Goal: Task Accomplishment & Management: Manage account settings

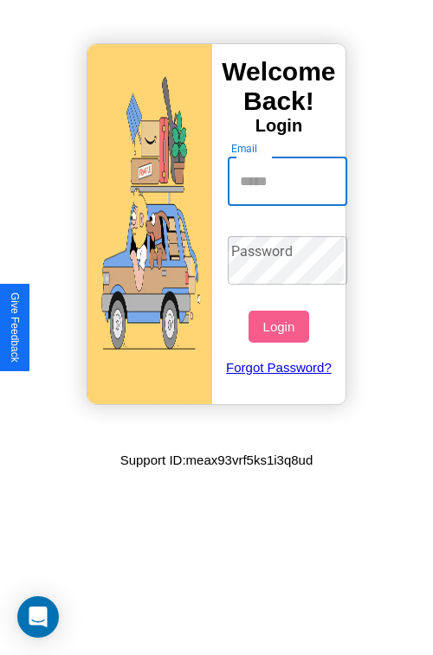
click at [289, 181] on input "Email" at bounding box center [288, 182] width 120 height 48
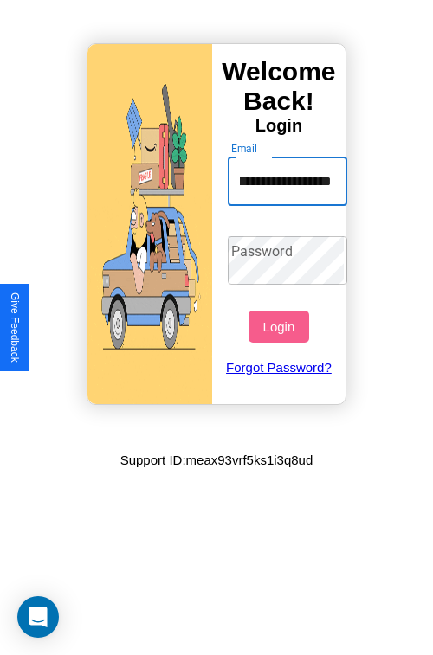
scroll to position [0, 42]
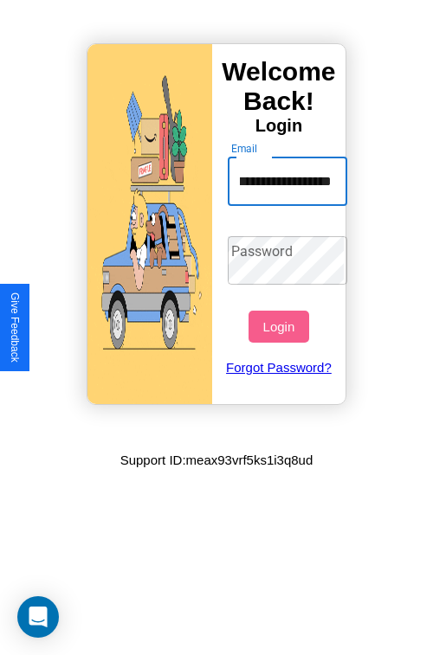
type input "**********"
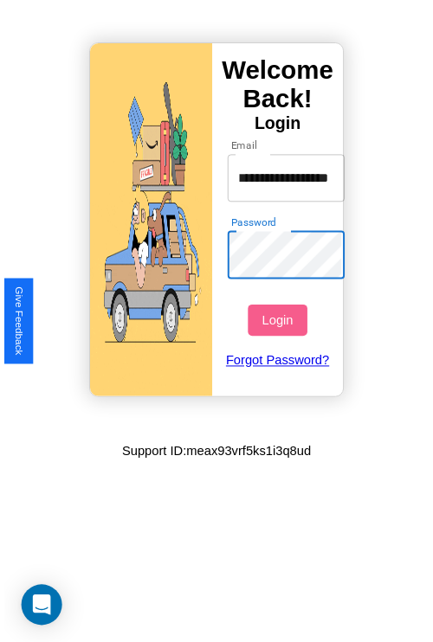
scroll to position [0, 0]
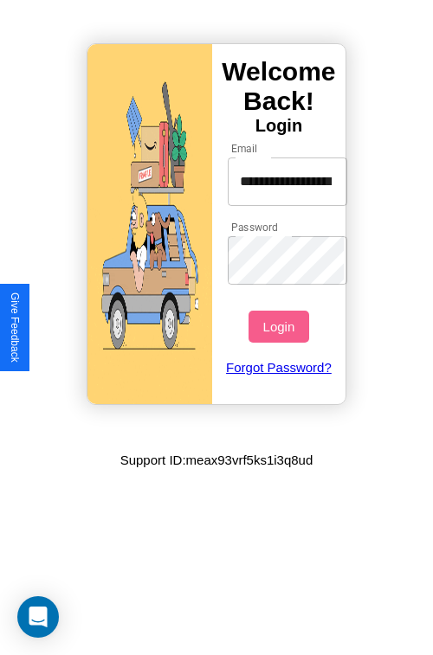
click at [281, 326] on button "Login" at bounding box center [278, 327] width 60 height 32
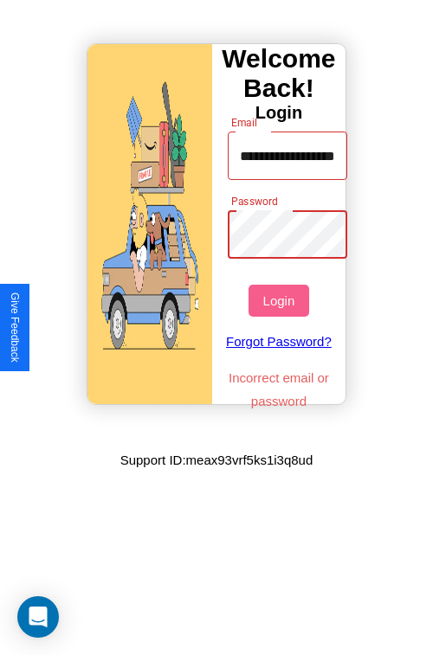
click at [281, 300] on button "Login" at bounding box center [278, 301] width 60 height 32
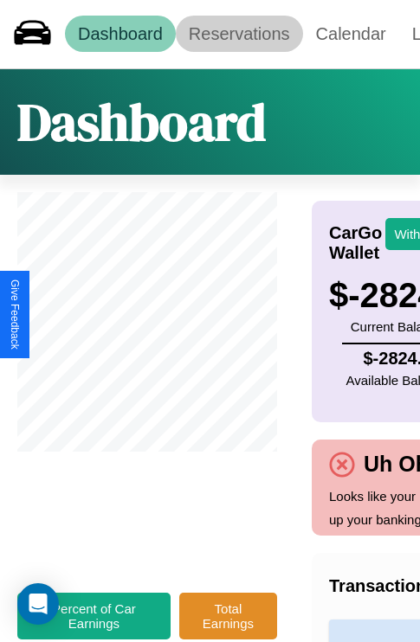
click at [239, 34] on link "Reservations" at bounding box center [239, 34] width 127 height 36
